Goal: Information Seeking & Learning: Learn about a topic

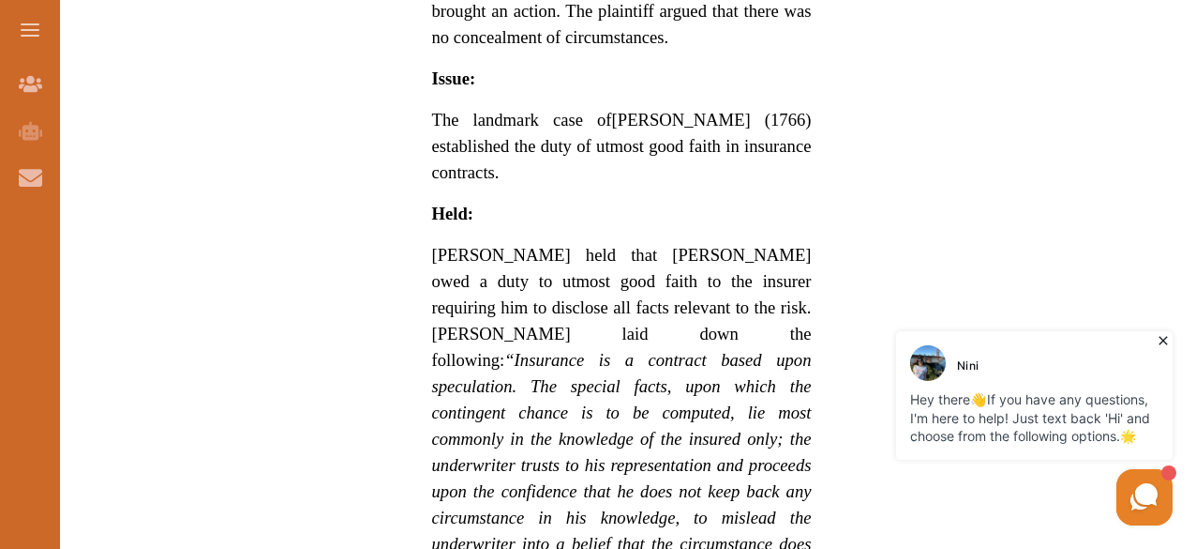
scroll to position [1467, 0]
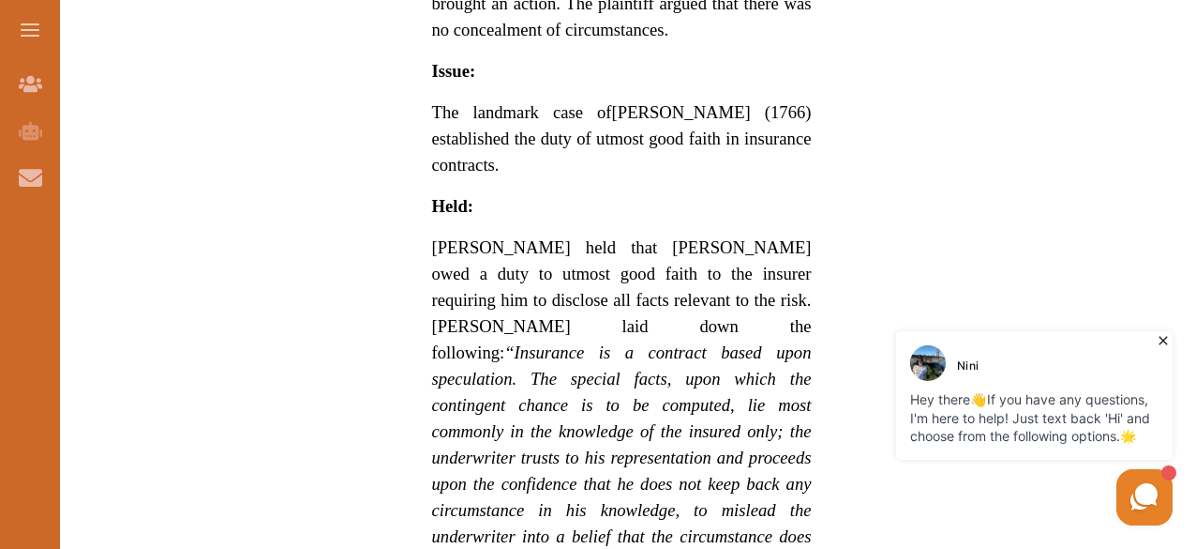
drag, startPoint x: 474, startPoint y: 341, endPoint x: 681, endPoint y: 320, distance: 208.3
click at [681, 342] on em "“Insurance is a contract based upon speculation. The special facts, upon which …" at bounding box center [622, 509] width 380 height 335
click at [955, 128] on div "We do not allow selecting and copying of our content. You can get our subscript…" at bounding box center [598, 274] width 1196 height 549
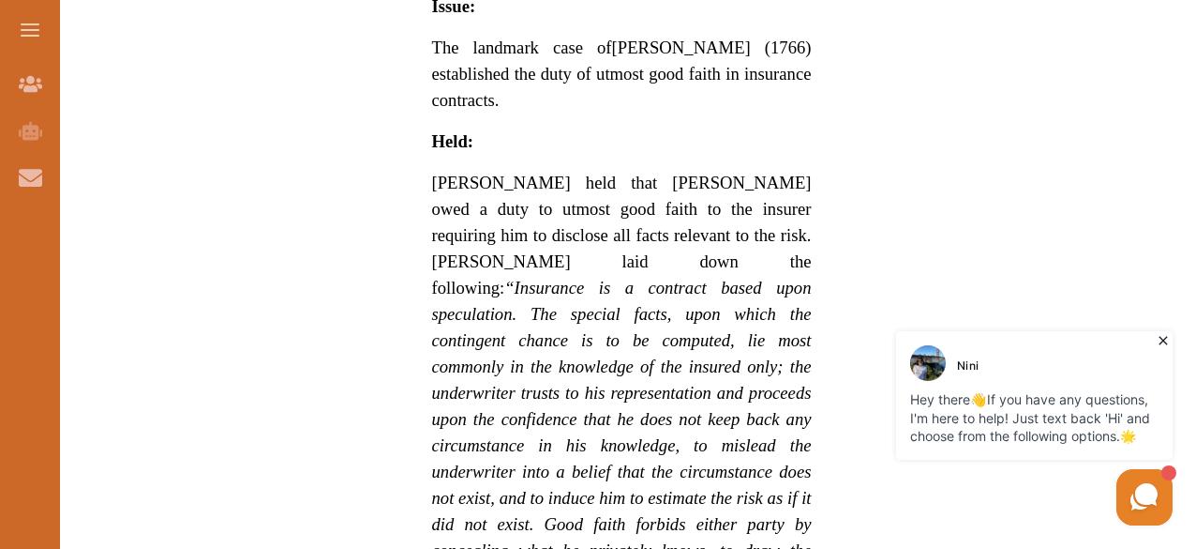
scroll to position [1560, 0]
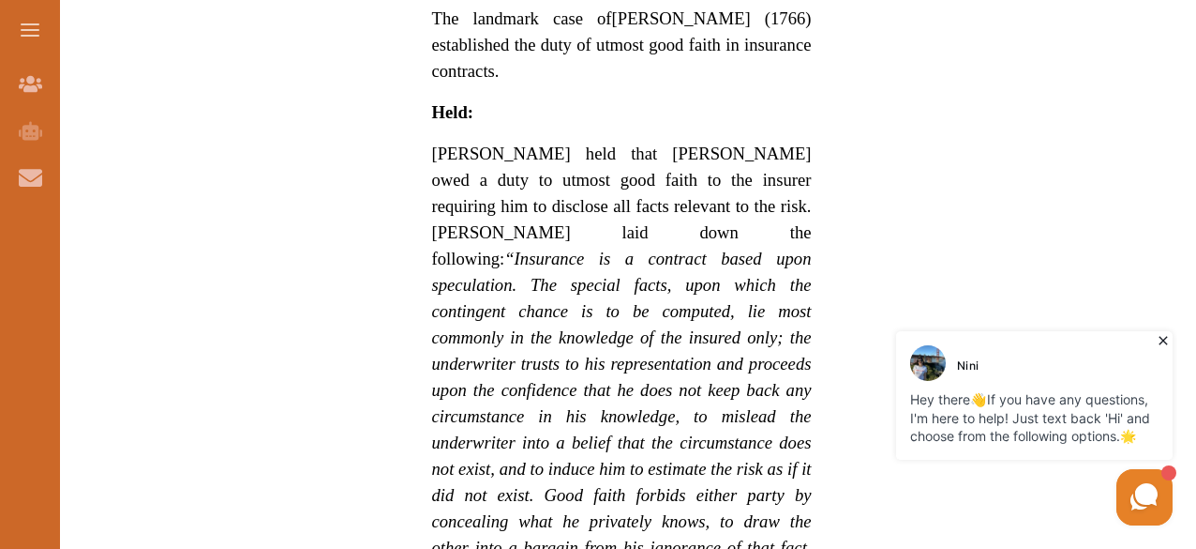
drag, startPoint x: 599, startPoint y: 259, endPoint x: 683, endPoint y: 323, distance: 105.6
click at [683, 323] on p "[PERSON_NAME] held that [PERSON_NAME] owed a duty to utmost good faith to the i…" at bounding box center [622, 364] width 380 height 446
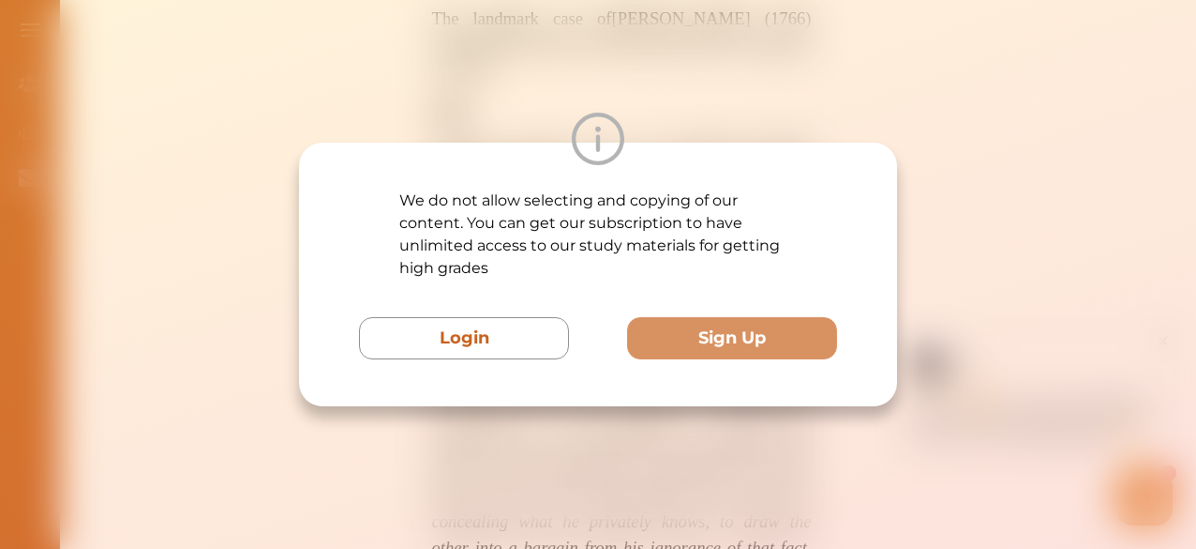
click at [967, 231] on div "We do not allow selecting and copying of our content. You can get our subscript…" at bounding box center [598, 274] width 1196 height 549
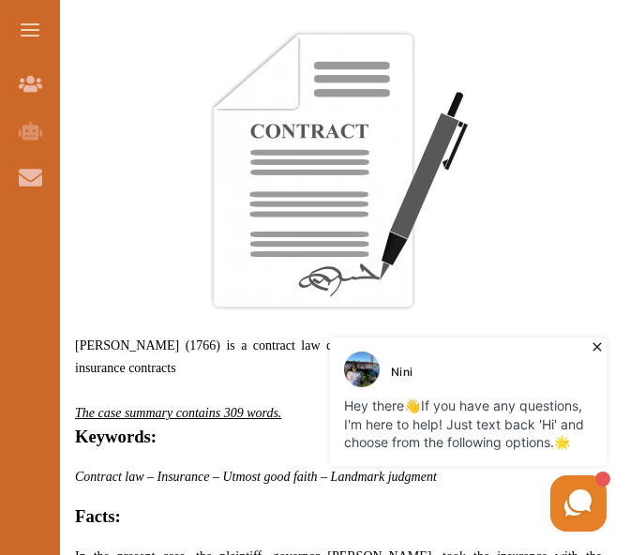
scroll to position [810, 0]
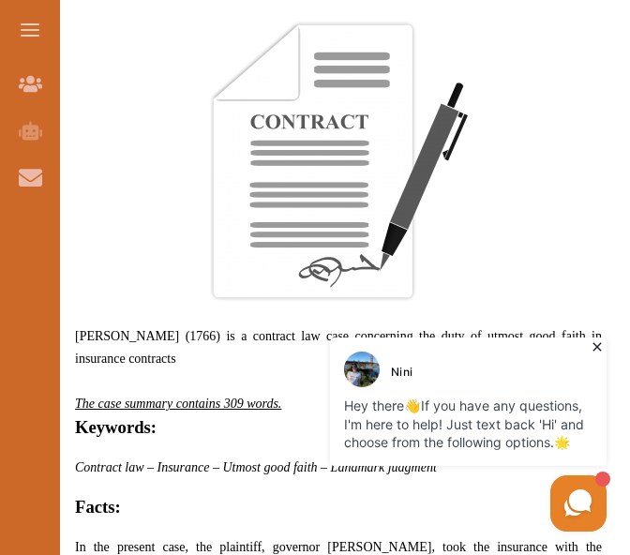
click at [594, 335] on div "[PERSON_NAME] Hey there 👋 If you have any questions, I'm here to help! Just tex…" at bounding box center [468, 402] width 286 height 138
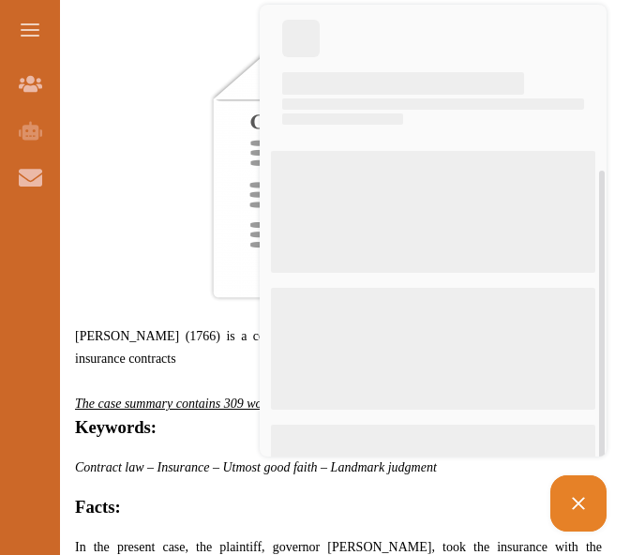
scroll to position [904, 0]
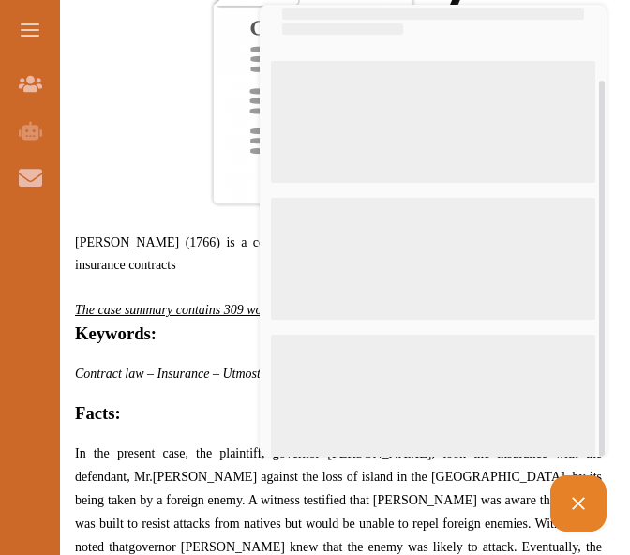
click at [139, 84] on span at bounding box center [338, 67] width 527 height 281
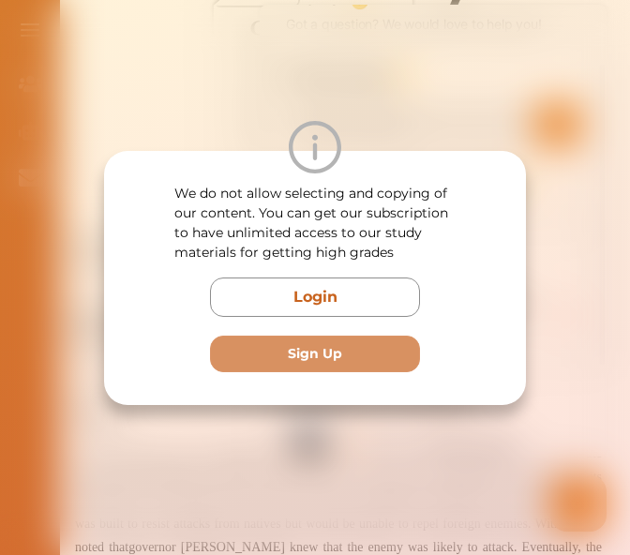
click at [592, 273] on div "We do not allow selecting and copying of our content. You can get our subscript…" at bounding box center [315, 277] width 630 height 555
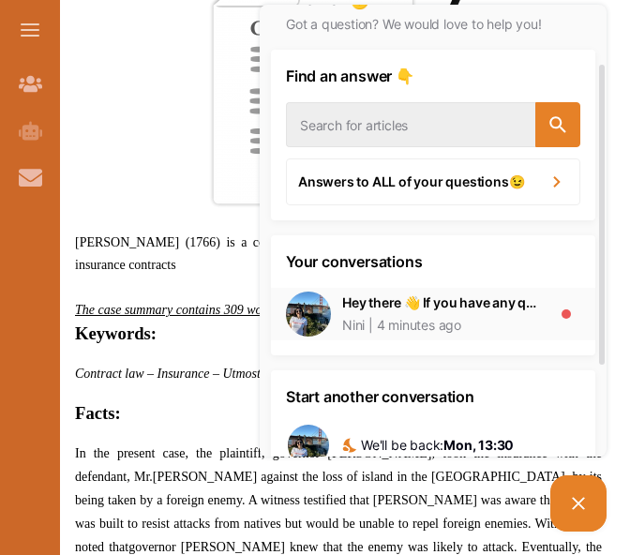
scroll to position [184, 0]
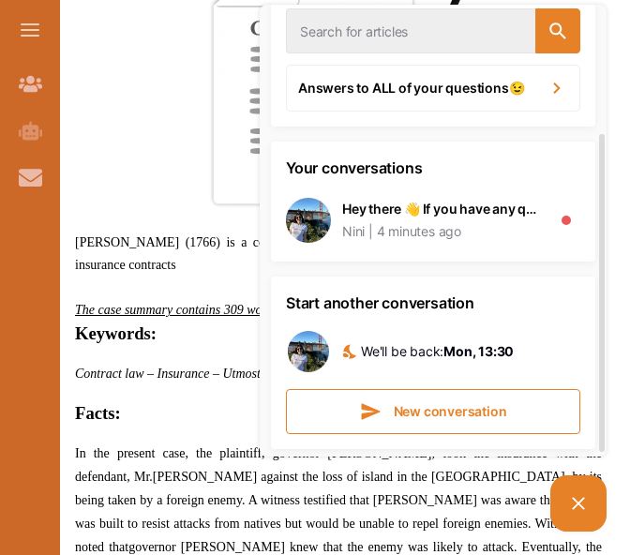
click at [197, 208] on div "Hello ✋ Got a question? We would love to help you! Find an answer 👇 Answers to …" at bounding box center [395, 268] width 431 height 536
drag, startPoint x: 199, startPoint y: 249, endPoint x: 311, endPoint y: 173, distance: 135.8
click at [199, 249] on div "Hello ✋ Got a question? We would love to help you! Find an answer 👇 Answers to …" at bounding box center [395, 268] width 431 height 536
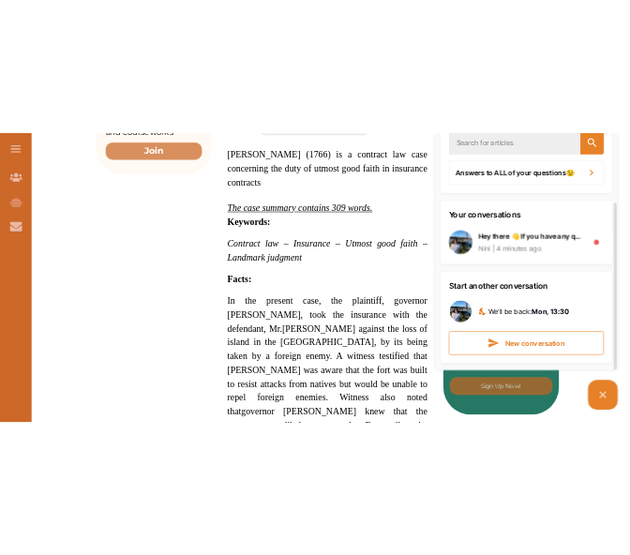
scroll to position [178, 0]
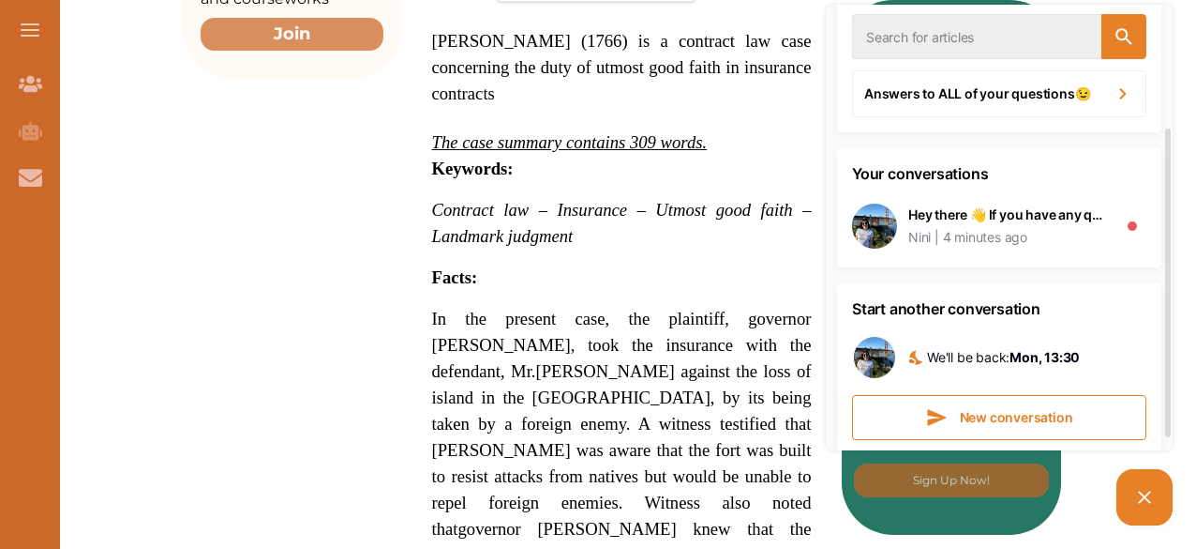
click at [555, 316] on span "In the present case, the plaintiff, governor [PERSON_NAME], took the insurance …" at bounding box center [622, 344] width 380 height 72
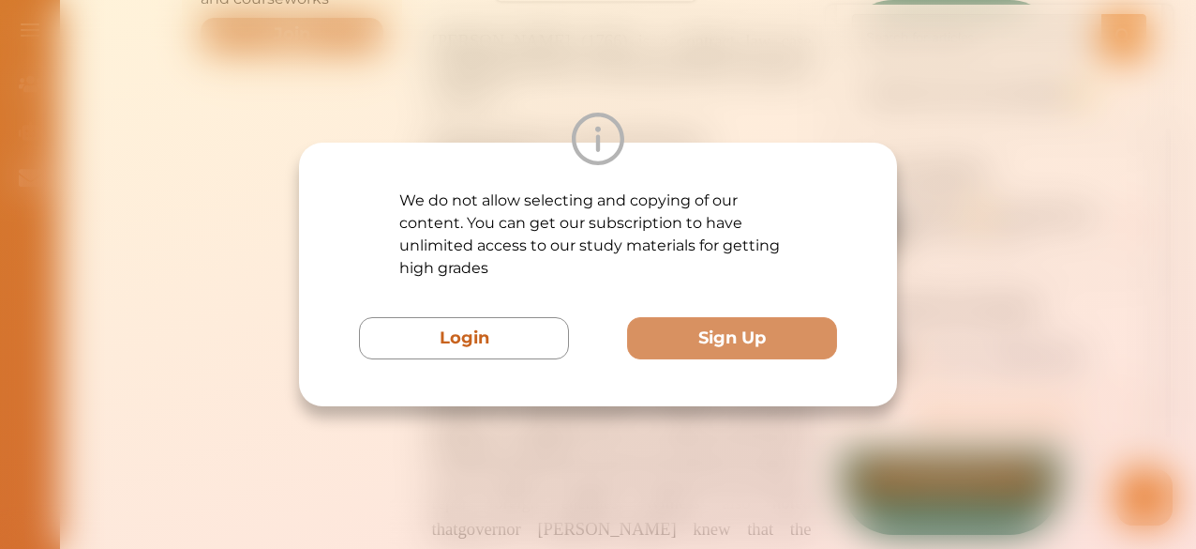
click at [1003, 162] on div "We do not allow selecting and copying of our content. You can get our subscript…" at bounding box center [598, 274] width 1196 height 549
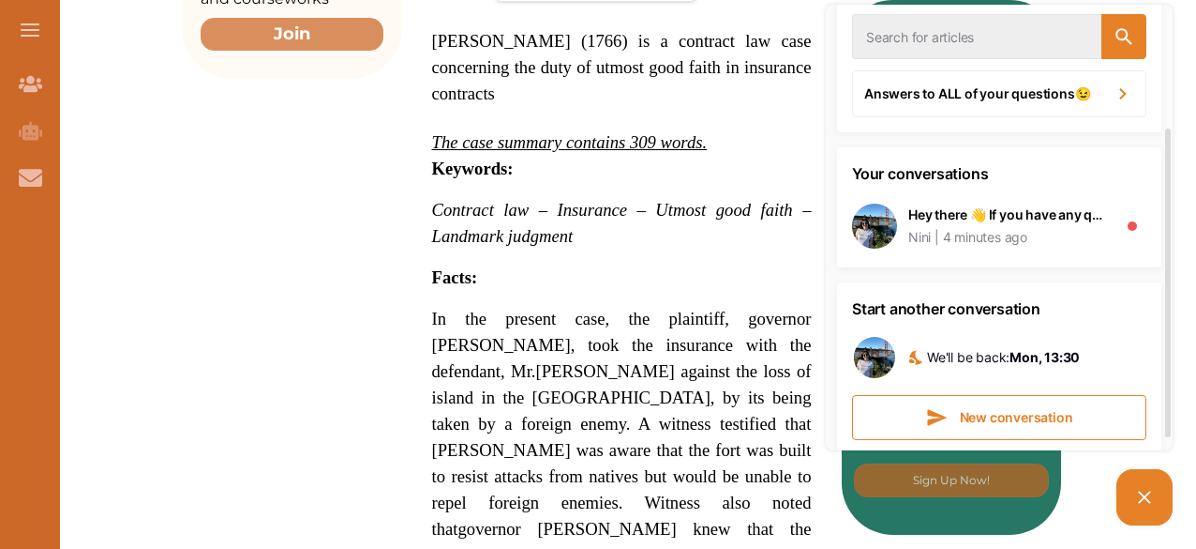
click at [1157, 501] on picture at bounding box center [1145, 497] width 56 height 56
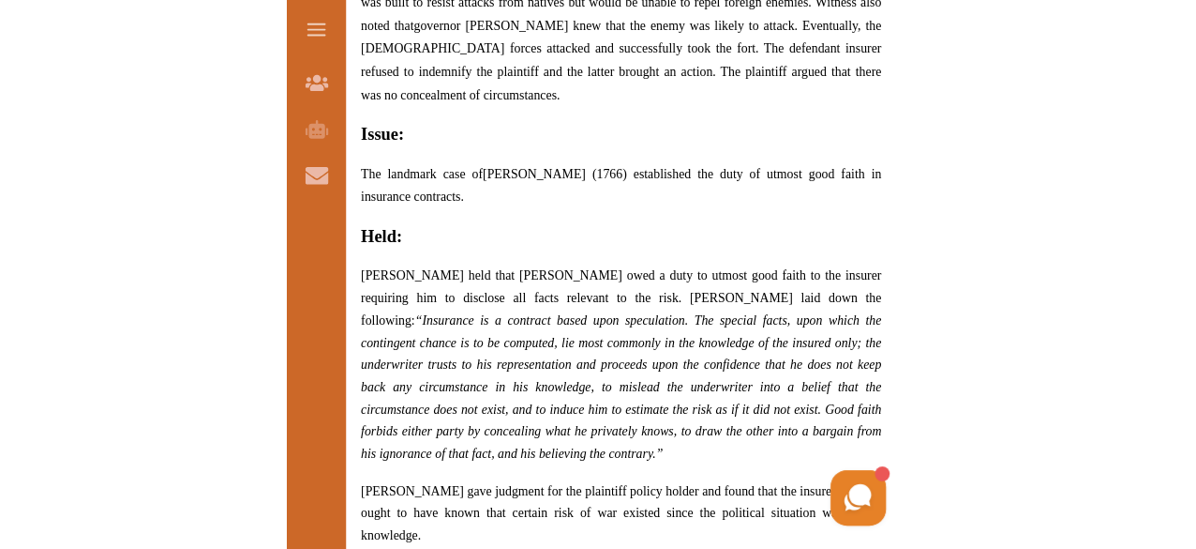
scroll to position [1467, 0]
